Goal: Share content: Share content

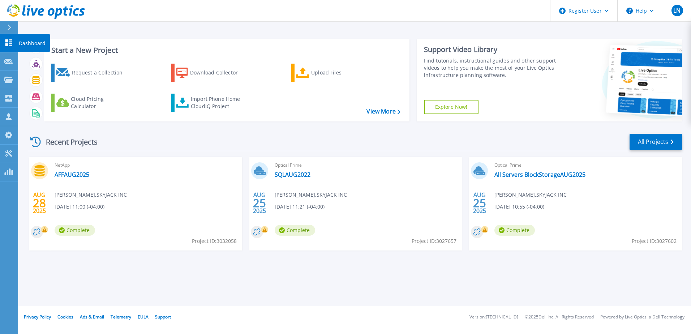
click at [9, 40] on icon at bounding box center [8, 42] width 9 height 7
click at [646, 143] on link "All Projects" at bounding box center [656, 142] width 52 height 16
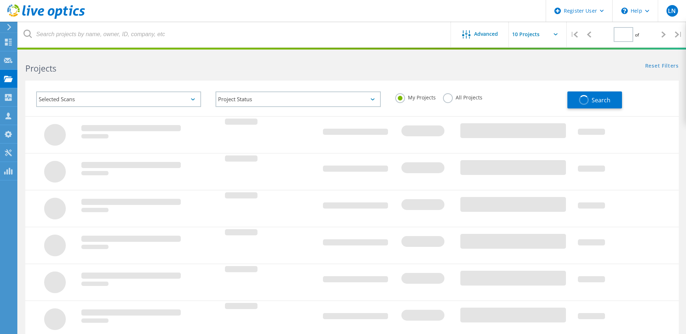
type input "1"
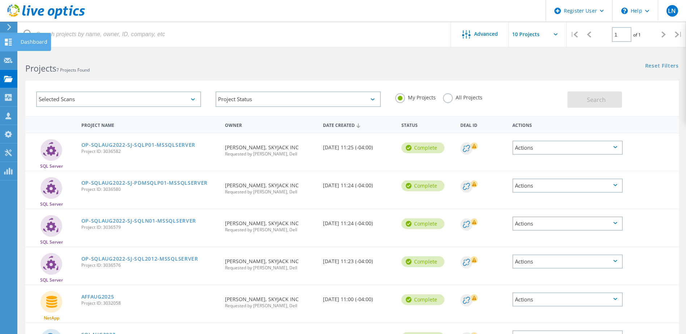
click at [10, 45] on use at bounding box center [8, 42] width 7 height 7
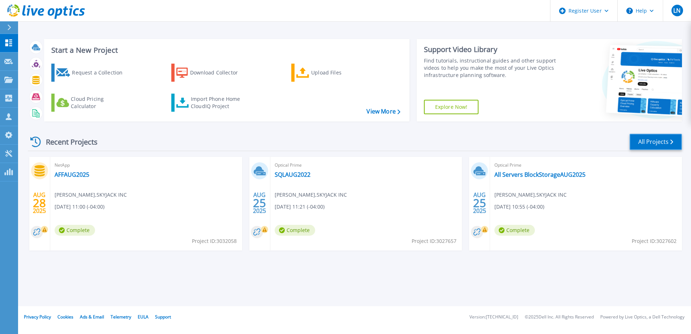
click at [665, 146] on link "All Projects" at bounding box center [656, 142] width 52 height 16
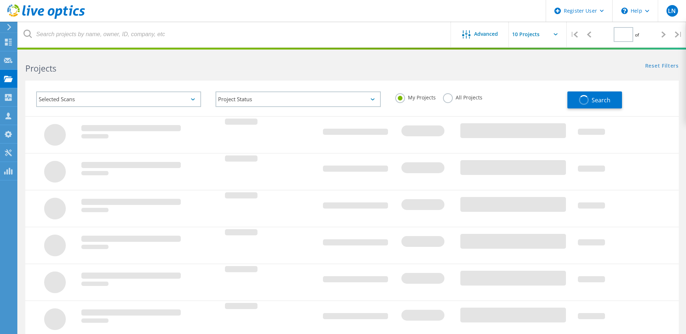
type input "1"
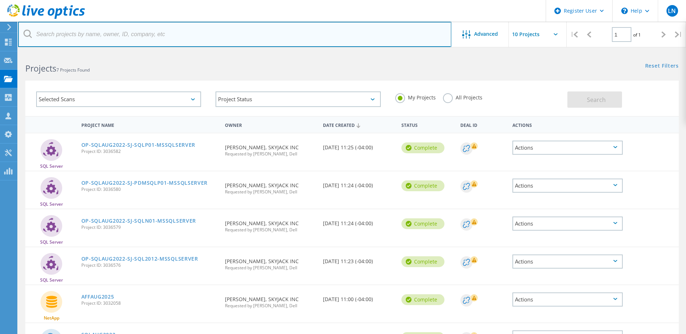
click at [120, 44] on input "text" at bounding box center [234, 34] width 433 height 25
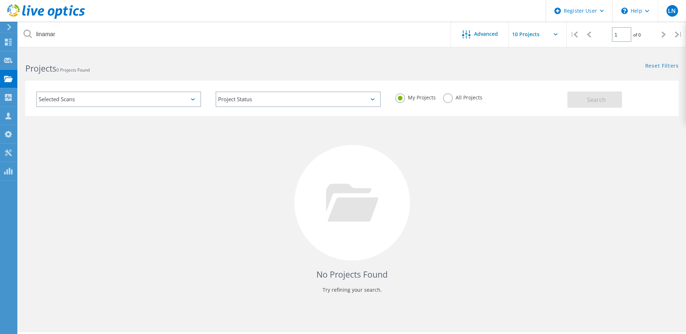
click at [157, 108] on div "Selected Scans" at bounding box center [118, 99] width 179 height 30
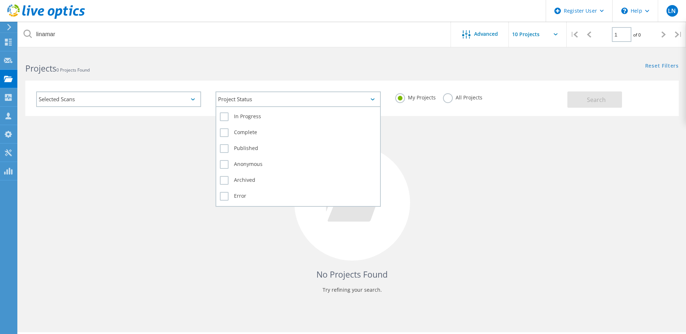
click at [267, 97] on div "Project Status" at bounding box center [298, 99] width 165 height 16
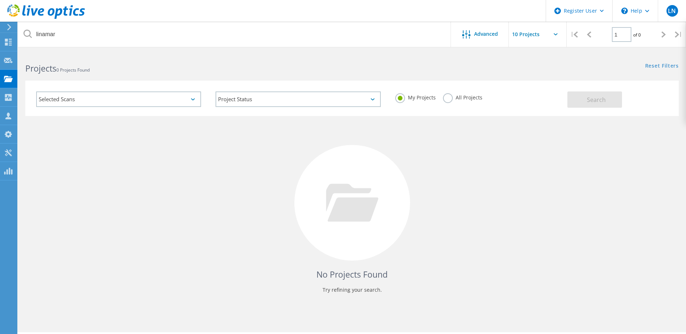
click at [102, 97] on div "Selected Scans" at bounding box center [118, 99] width 165 height 16
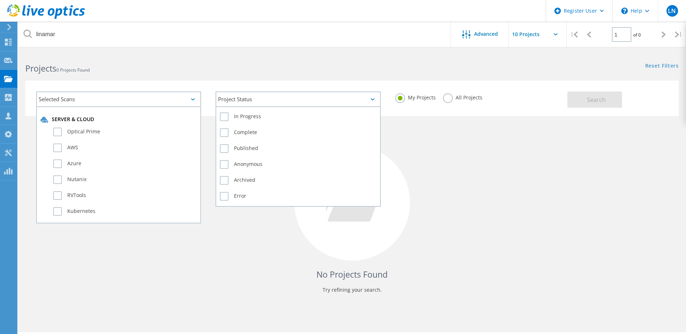
click at [368, 100] on div "Project Status" at bounding box center [298, 99] width 165 height 16
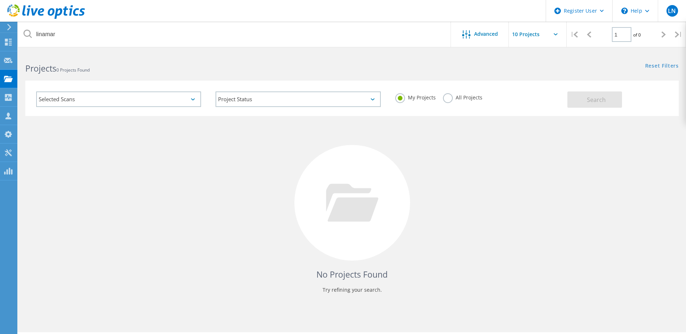
click at [447, 97] on label "All Projects" at bounding box center [462, 96] width 39 height 7
click at [0, 0] on input "All Projects" at bounding box center [0, 0] width 0 height 0
drag, startPoint x: 282, startPoint y: 112, endPoint x: 282, endPoint y: 108, distance: 4.0
click at [282, 110] on div "Project Status In Progress Complete Published Anonymous Archived Error" at bounding box center [297, 99] width 179 height 30
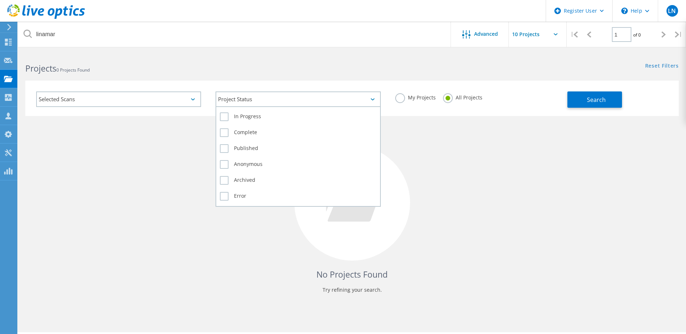
click at [283, 103] on div "Project Status" at bounding box center [298, 99] width 165 height 16
click at [255, 113] on label "In Progress" at bounding box center [298, 116] width 156 height 9
click at [0, 0] on input "In Progress" at bounding box center [0, 0] width 0 height 0
click at [255, 113] on label "In Progress" at bounding box center [298, 116] width 156 height 9
click at [0, 0] on input "In Progress" at bounding box center [0, 0] width 0 height 0
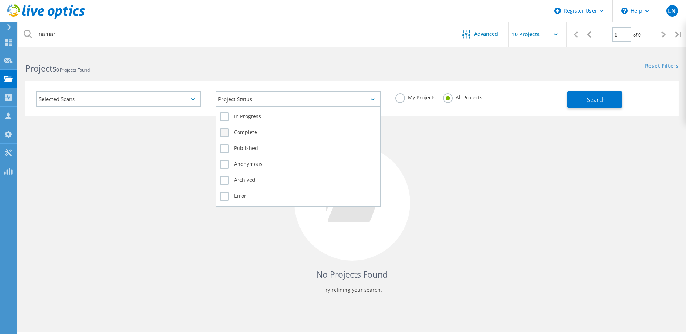
drag, startPoint x: 255, startPoint y: 113, endPoint x: 226, endPoint y: 129, distance: 32.4
click at [226, 129] on label "Complete" at bounding box center [298, 132] width 156 height 9
click at [0, 0] on input "Complete" at bounding box center [0, 0] width 0 height 0
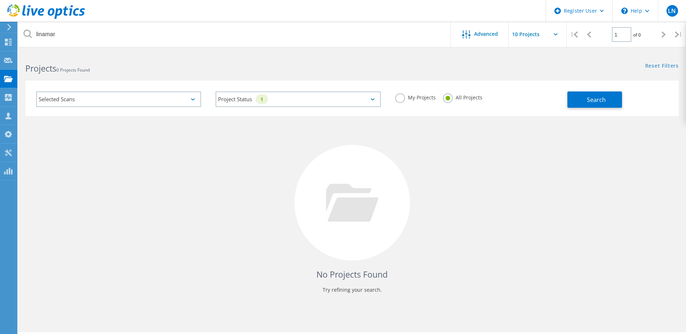
click at [445, 121] on div "No Projects Found Try refining your search." at bounding box center [351, 209] width 653 height 187
click at [606, 96] on button "Search" at bounding box center [594, 99] width 55 height 16
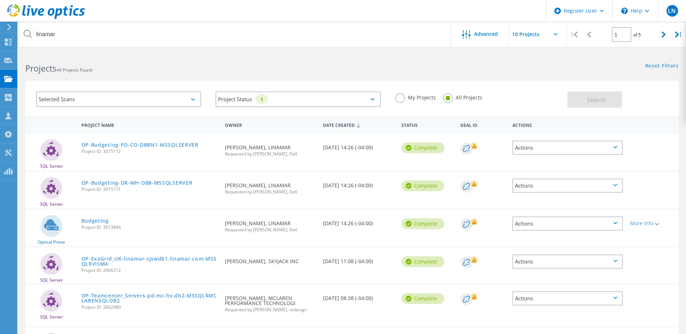
click at [184, 100] on div "Selected Scans" at bounding box center [118, 99] width 165 height 16
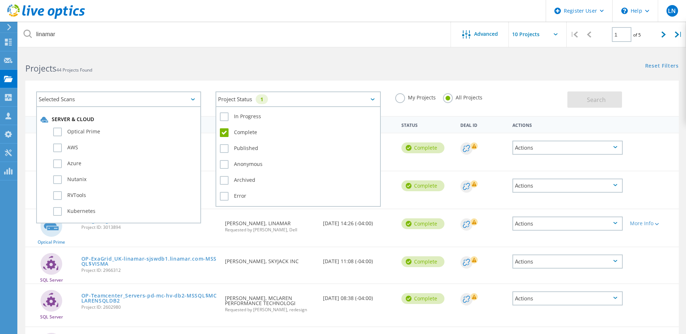
click at [285, 93] on div "Project Status 1" at bounding box center [298, 99] width 165 height 16
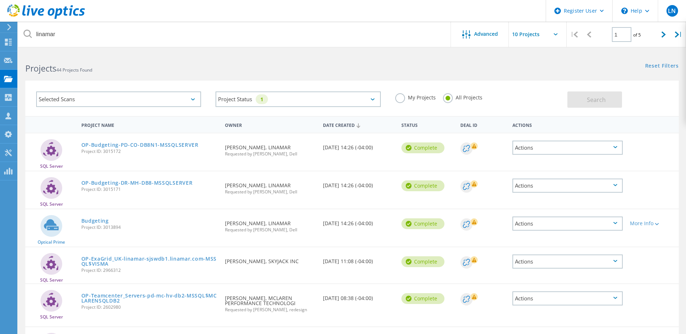
click at [168, 92] on div "Selected Scans" at bounding box center [118, 99] width 165 height 16
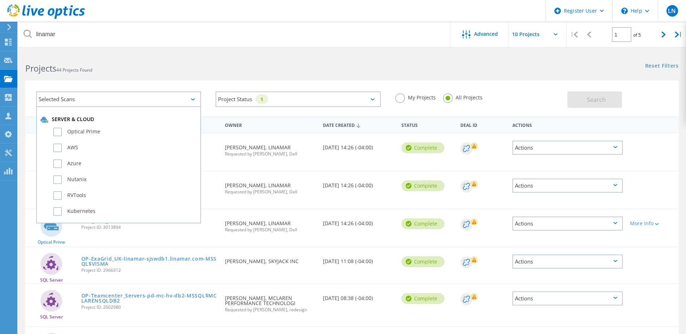
click at [154, 21] on header "Register User \n Help Explore Helpful Articles Contact Support LN Dell User Lam…" at bounding box center [343, 11] width 686 height 22
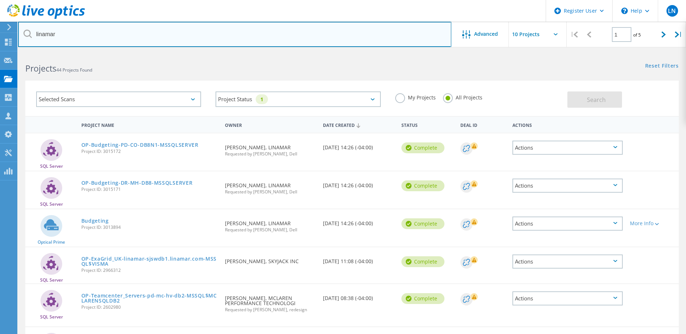
click at [159, 38] on input "linamar" at bounding box center [234, 34] width 433 height 25
drag, startPoint x: 171, startPoint y: 44, endPoint x: 25, endPoint y: 45, distance: 146.1
click at [27, 44] on input "linamar" at bounding box center [234, 34] width 433 height 25
type input "A"
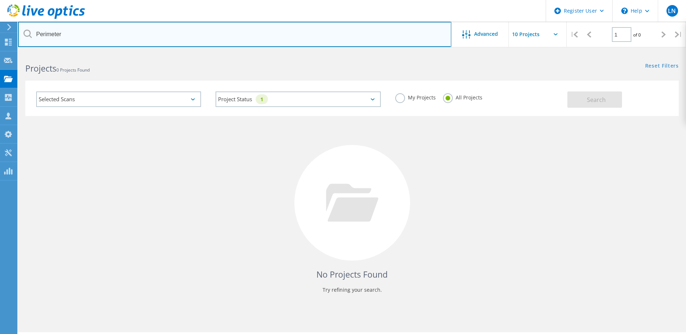
click at [223, 31] on input "Perimeter" at bounding box center [234, 34] width 433 height 25
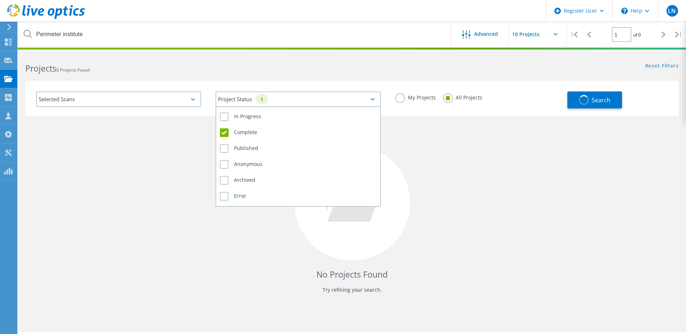
click at [375, 97] on div "Project Status 1" at bounding box center [298, 99] width 165 height 16
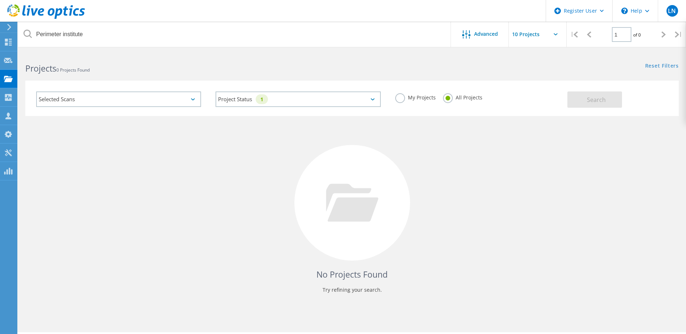
click at [485, 135] on div "No Projects Found Try refining your search." at bounding box center [351, 209] width 653 height 187
click at [177, 101] on div "Selected Scans" at bounding box center [118, 99] width 165 height 16
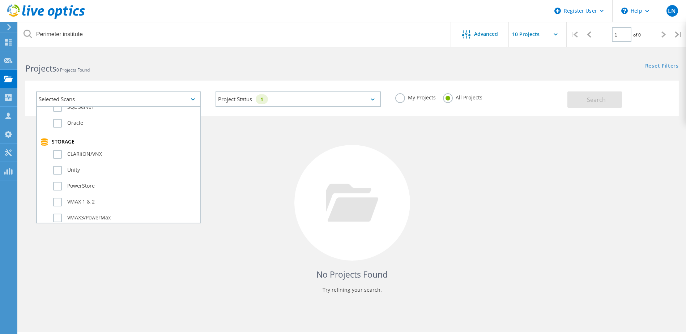
scroll to position [181, 0]
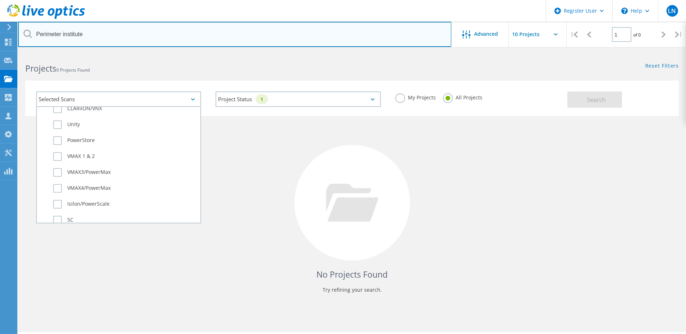
click at [152, 39] on input "Perimeter institute" at bounding box center [234, 34] width 433 height 25
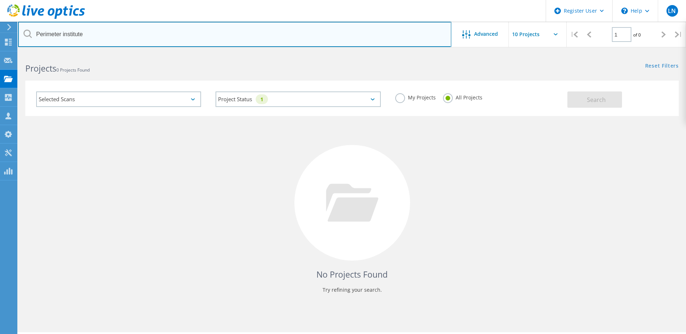
drag, startPoint x: 153, startPoint y: 38, endPoint x: -93, endPoint y: 94, distance: 252.8
click at [0, 94] on html "Register User \n Help Explore Helpful Articles Contact Support LN Dell User Lam…" at bounding box center [343, 177] width 686 height 354
type input "AMD"
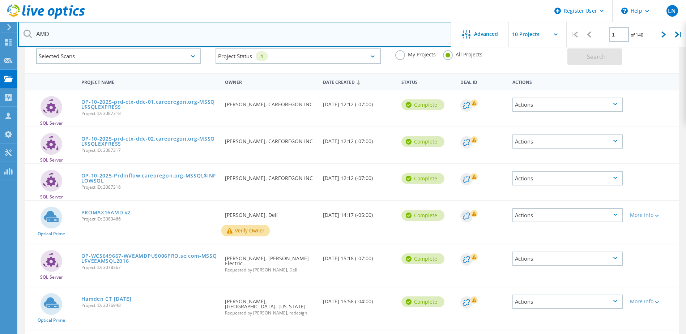
scroll to position [0, 0]
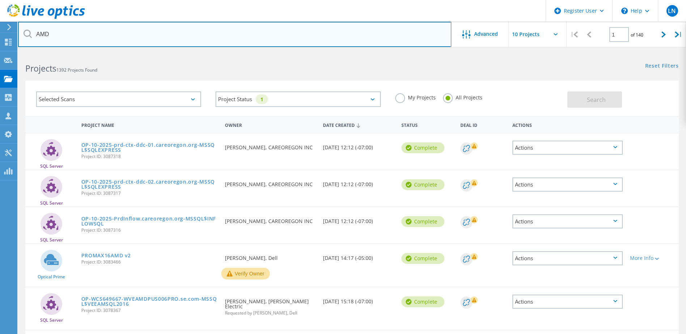
drag, startPoint x: 164, startPoint y: 35, endPoint x: -31, endPoint y: 94, distance: 203.6
click at [0, 94] on html "Register User \n Help Explore Helpful Articles Contact Support LN Dell User Lam…" at bounding box center [343, 281] width 686 height 562
click at [148, 42] on input "text" at bounding box center [234, 34] width 433 height 25
click at [75, 30] on input "text" at bounding box center [234, 34] width 433 height 25
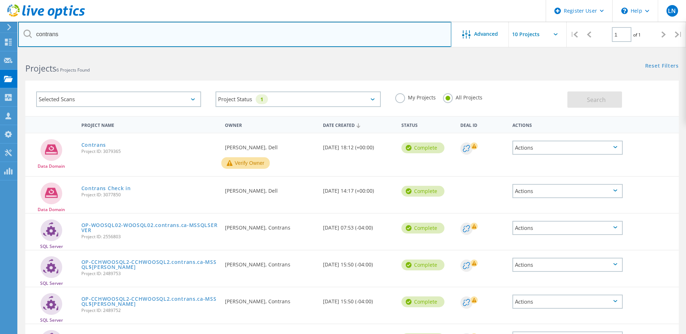
drag, startPoint x: 87, startPoint y: 36, endPoint x: -38, endPoint y: 90, distance: 135.6
click at [0, 90] on html "Register User \n Help Explore Helpful Articles Contact Support LN Dell User Lam…" at bounding box center [343, 194] width 686 height 389
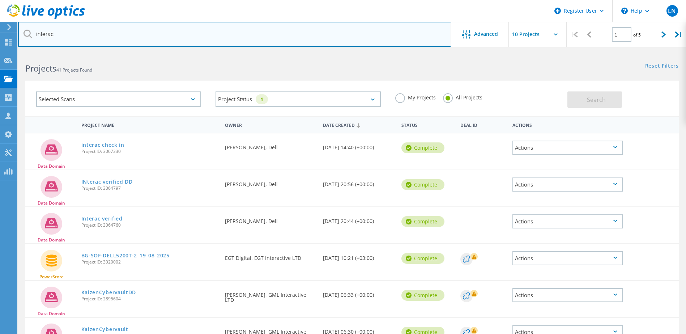
drag, startPoint x: 118, startPoint y: 34, endPoint x: -57, endPoint y: 94, distance: 184.9
click at [0, 94] on html "Register User \n Help Explore Helpful Articles Contact Support LN Dell User Lam…" at bounding box center [343, 268] width 686 height 537
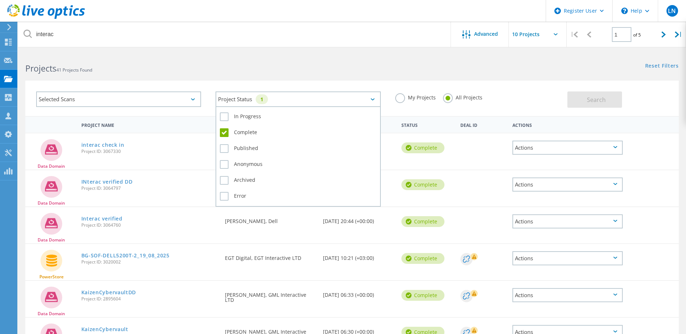
click at [370, 101] on div "Project Status 1" at bounding box center [298, 99] width 165 height 16
click at [376, 99] on div "Project Status 1" at bounding box center [298, 99] width 165 height 16
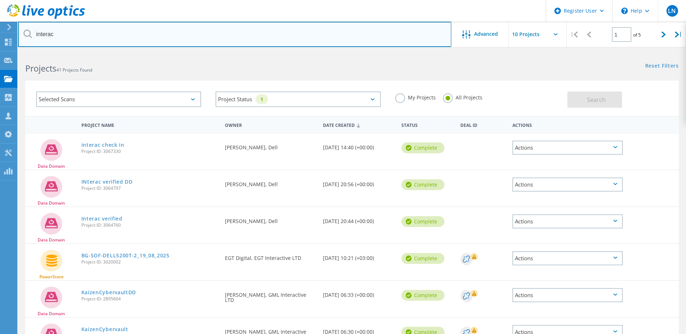
type input "s"
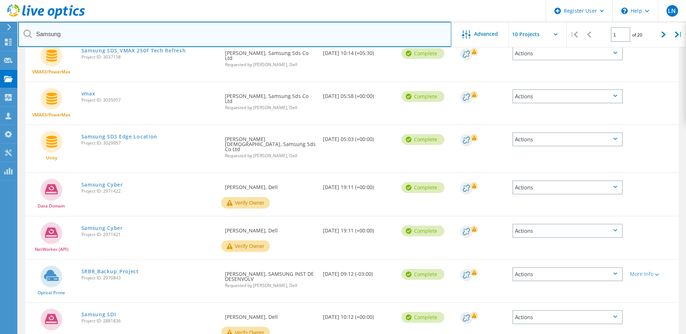
scroll to position [36, 0]
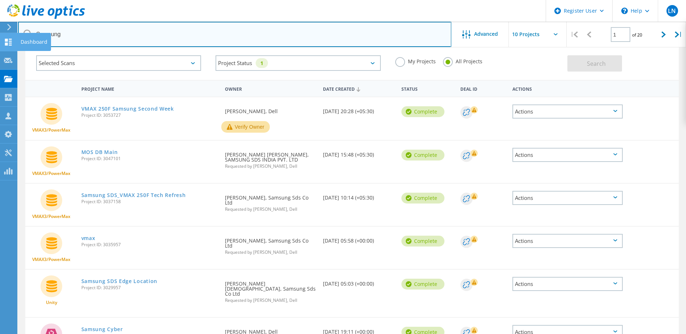
drag, startPoint x: 122, startPoint y: 43, endPoint x: 9, endPoint y: 43, distance: 113.2
click at [17, 43] on div "Register User \n Help Explore Helpful Articles Contact Support LN Dell User Lam…" at bounding box center [343, 286] width 686 height 540
drag, startPoint x: 138, startPoint y: 38, endPoint x: 35, endPoint y: 35, distance: 103.1
click at [13, 46] on div "Register User \n Help Explore Helpful Articles Contact Support LN Dell User Lam…" at bounding box center [343, 286] width 686 height 540
click at [144, 25] on input "Samsung" at bounding box center [234, 34] width 433 height 25
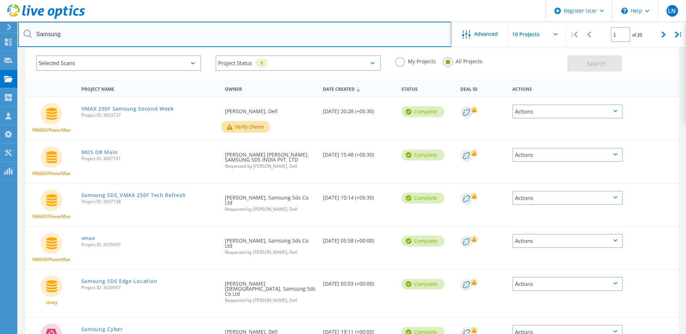
drag, startPoint x: 128, startPoint y: 41, endPoint x: 32, endPoint y: 27, distance: 96.9
click at [32, 27] on input "Samsung" at bounding box center [234, 34] width 433 height 25
type input "brock"
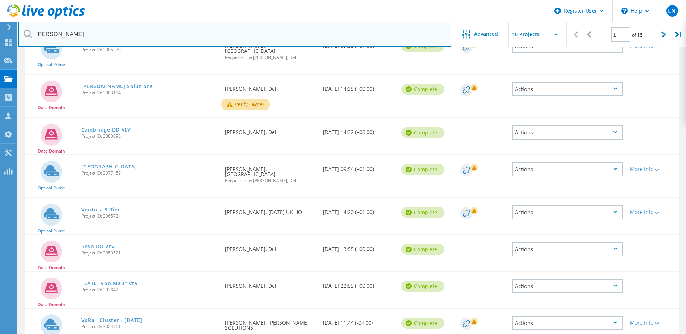
scroll to position [211, 0]
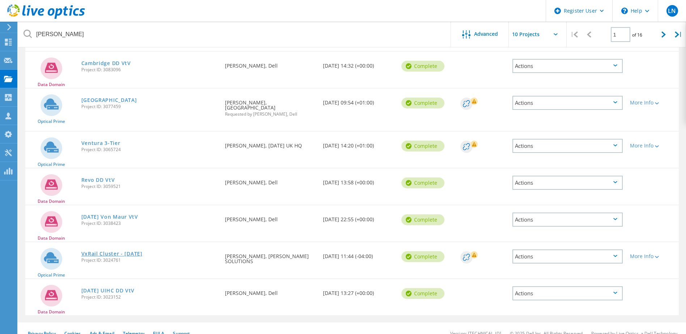
click at [108, 251] on link "VxRail Cluster - august 2025" at bounding box center [111, 253] width 61 height 5
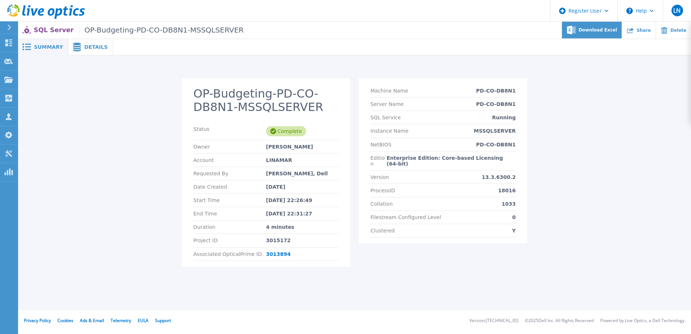
click at [604, 31] on span "Download Excel" at bounding box center [598, 30] width 38 height 4
click at [581, 229] on div "OP-Budgeting-PD-CO-DB8N1-MSSQLSERVER Status Complete Owner [PERSON_NAME] Accoun…" at bounding box center [355, 176] width 660 height 197
click at [648, 30] on span "Share" at bounding box center [644, 30] width 14 height 4
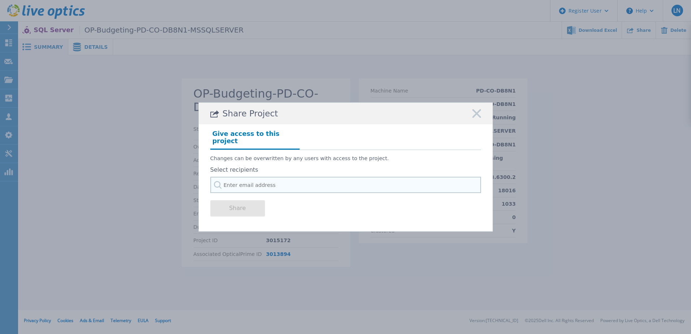
click at [351, 189] on div "Select recipients" at bounding box center [345, 180] width 271 height 26
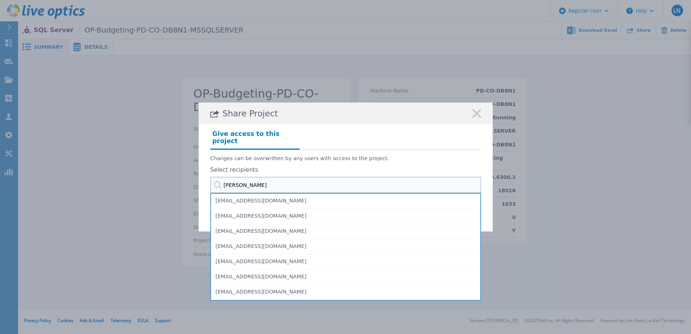
type input "[PERSON_NAME]"
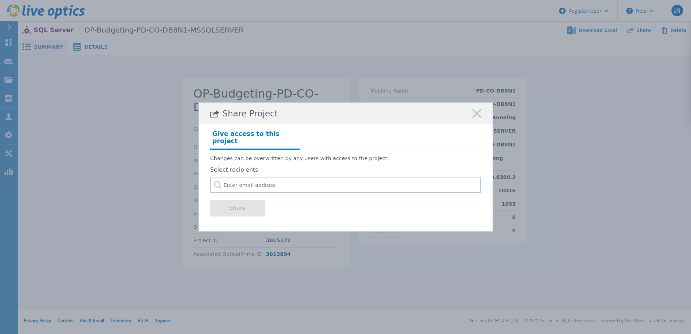
click at [478, 117] on rect at bounding box center [476, 113] width 9 height 9
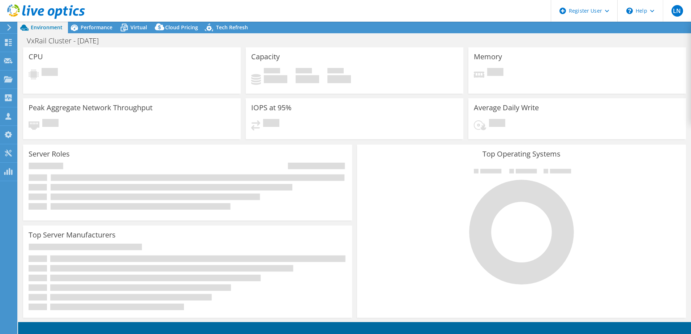
select select "USD"
radio input "true"
radio input "false"
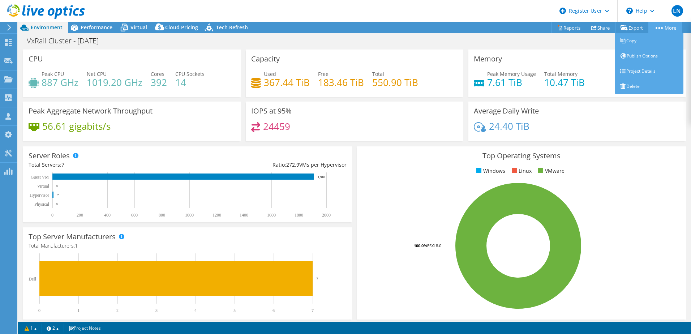
click at [665, 28] on link "More" at bounding box center [666, 27] width 34 height 11
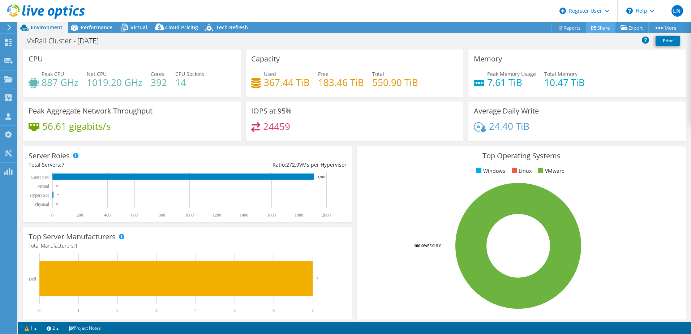
click at [592, 25] on icon at bounding box center [594, 27] width 5 height 5
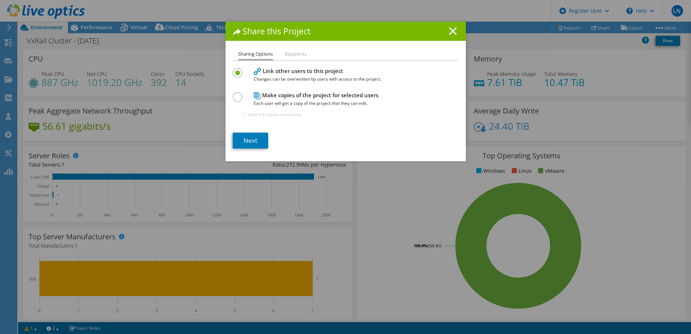
click at [449, 32] on line at bounding box center [452, 30] width 7 height 7
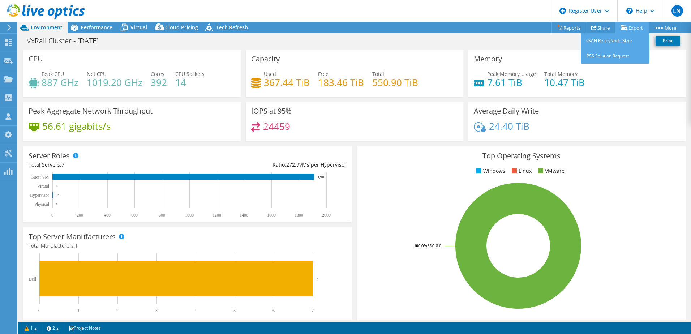
click at [639, 28] on link "Export" at bounding box center [632, 27] width 34 height 11
click at [629, 44] on link "vSAN ReadyNode Sizer" at bounding box center [615, 40] width 69 height 15
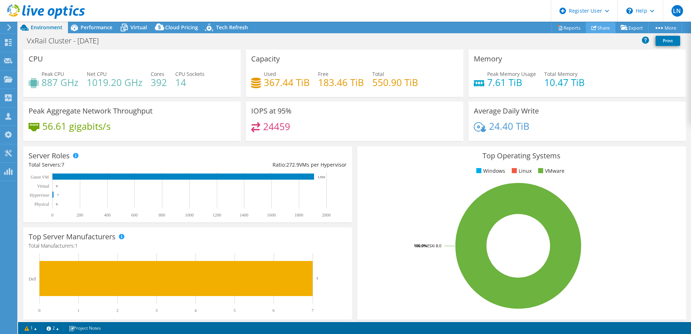
click at [600, 31] on link "Share" at bounding box center [601, 27] width 30 height 11
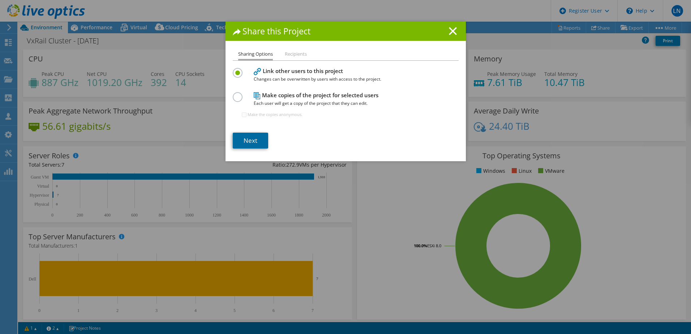
click at [246, 138] on link "Next" at bounding box center [250, 141] width 35 height 16
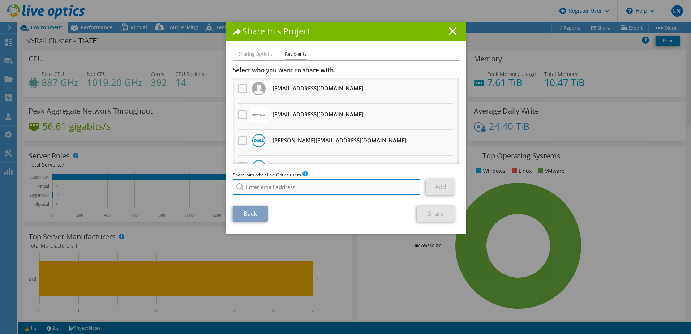
click at [296, 186] on input "search" at bounding box center [327, 187] width 188 height 16
click at [295, 195] on li "Simon.Richards@dell.com" at bounding box center [306, 192] width 147 height 9
type input "Simon.Richards@dell.com"
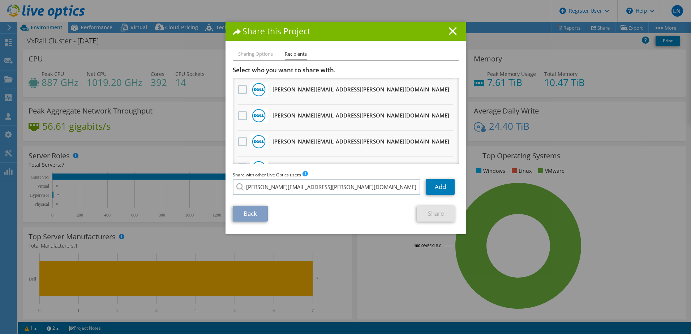
scroll to position [470, 0]
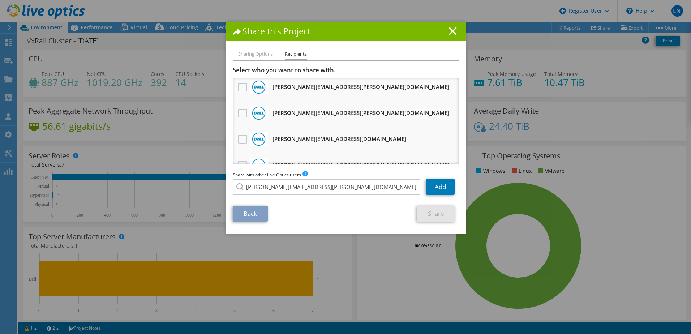
click at [253, 58] on li "Sharing Options" at bounding box center [255, 54] width 35 height 9
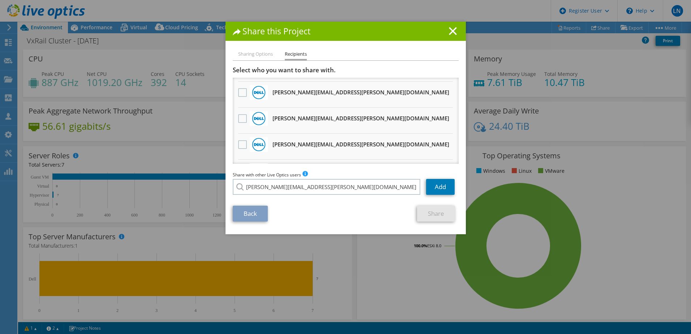
scroll to position [591, 0]
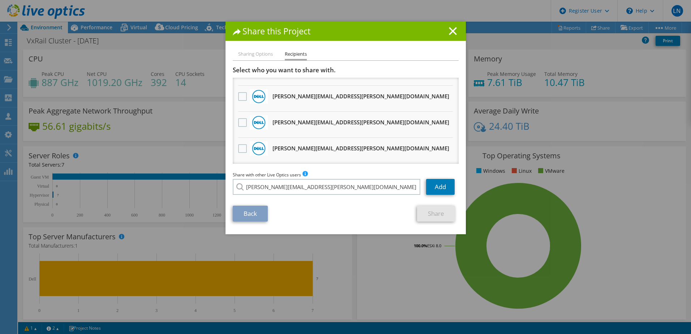
click at [445, 33] on h1 "Share this Project" at bounding box center [346, 31] width 226 height 8
click at [451, 33] on line at bounding box center [452, 30] width 7 height 7
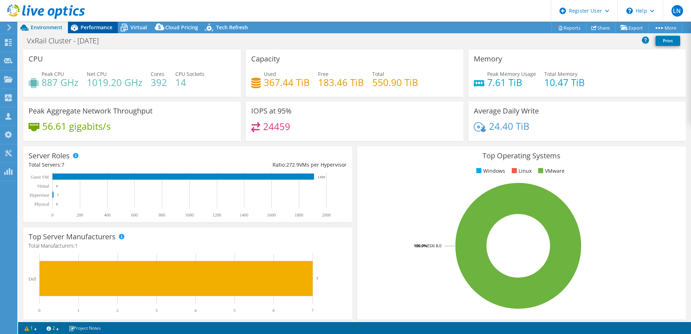
click at [99, 29] on span "Performance" at bounding box center [97, 27] width 32 height 7
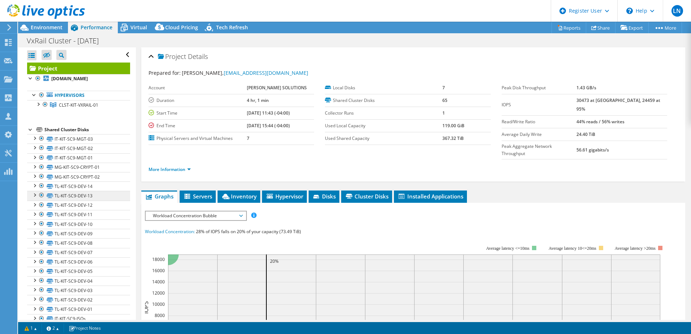
scroll to position [36, 0]
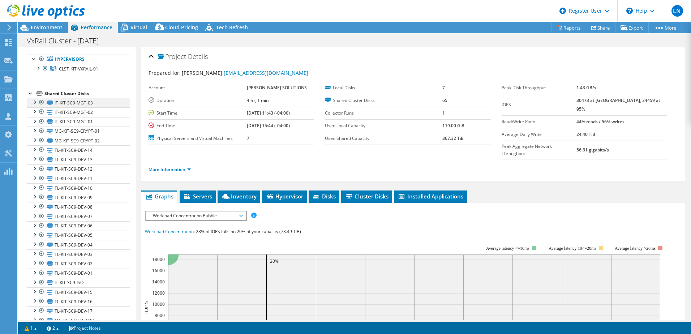
click at [34, 101] on div at bounding box center [34, 101] width 7 height 7
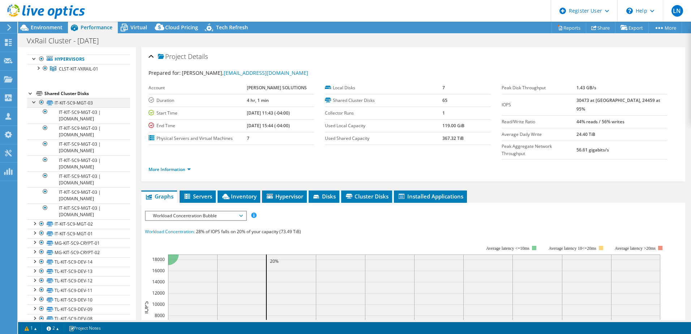
click at [34, 101] on div at bounding box center [34, 101] width 7 height 7
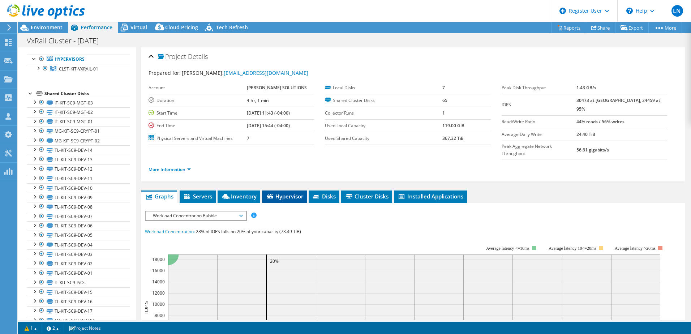
click at [290, 193] on span "Hypervisor" at bounding box center [285, 196] width 38 height 7
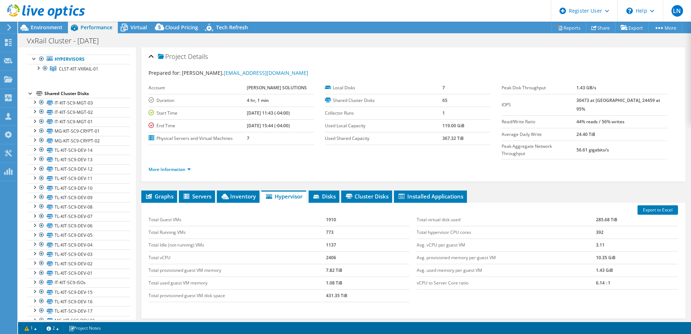
scroll to position [50, 0]
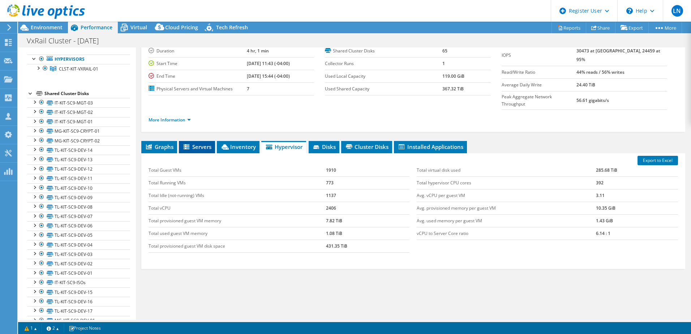
click at [210, 143] on span "Servers" at bounding box center [197, 146] width 29 height 7
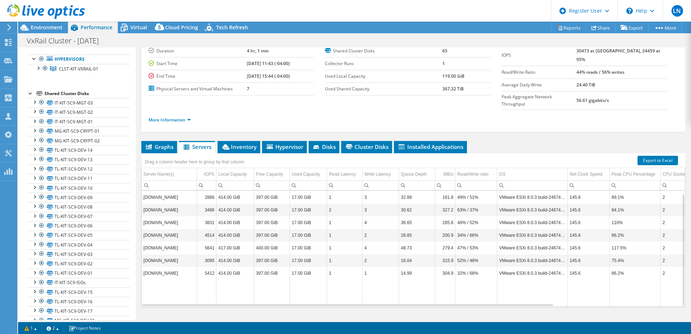
scroll to position [3, 0]
click at [335, 143] on span "Disks" at bounding box center [324, 146] width 24 height 7
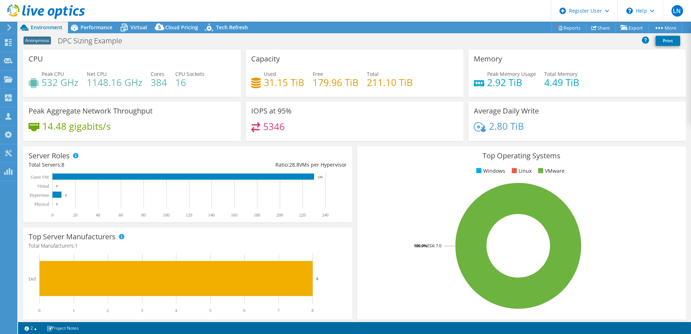
select select "USEast"
select select "USD"
